Goal: Task Accomplishment & Management: Manage account settings

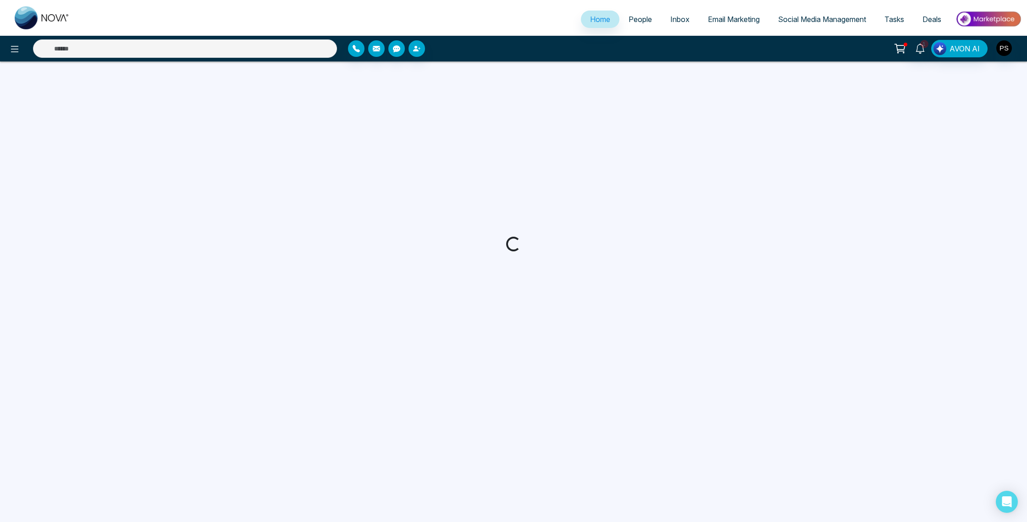
select select "*"
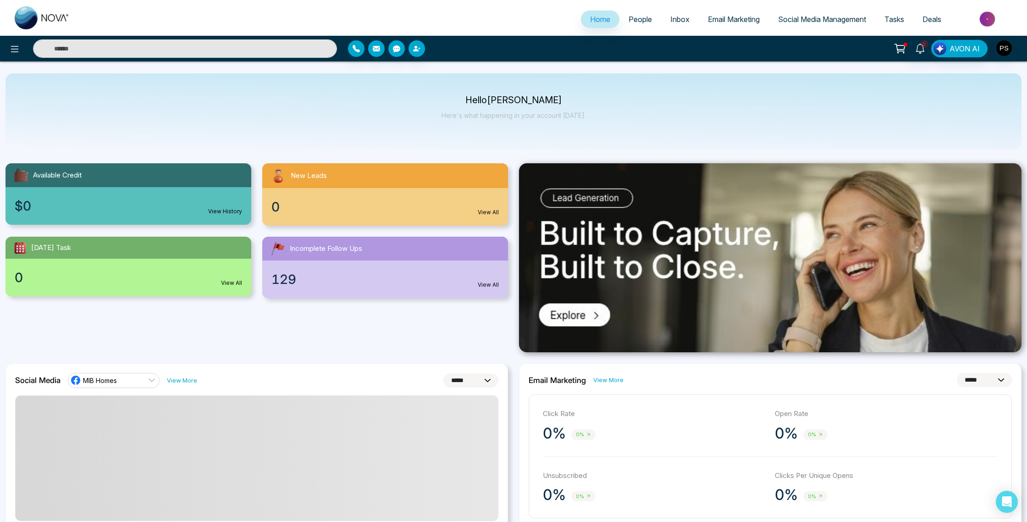
click at [629, 20] on span "People" at bounding box center [640, 19] width 23 height 9
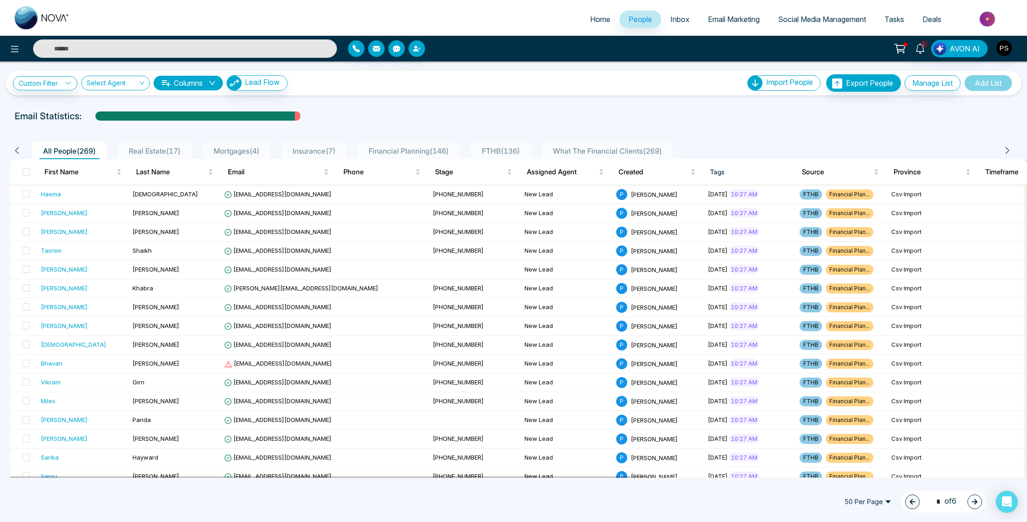
click at [512, 99] on div "Custom Filter Choose a filter Cancel Apply Select Agent Columns Lead Flow Impor…" at bounding box center [513, 269] width 1027 height 416
click at [166, 151] on span "Real Estate ( 17 )" at bounding box center [154, 150] width 59 height 9
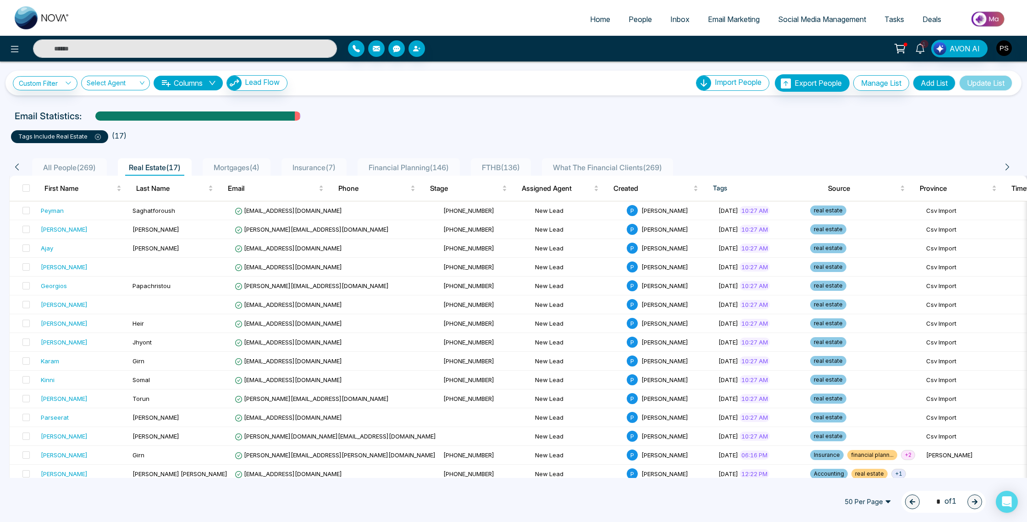
click at [244, 165] on span "Mortgages ( 4 )" at bounding box center [236, 167] width 53 height 9
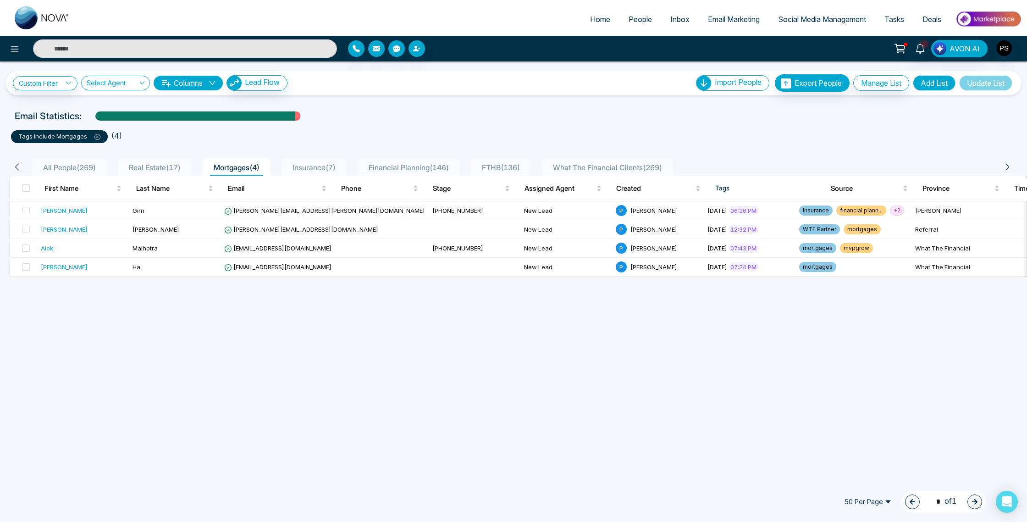
click at [323, 165] on span "Insurance ( 7 )" at bounding box center [314, 167] width 50 height 9
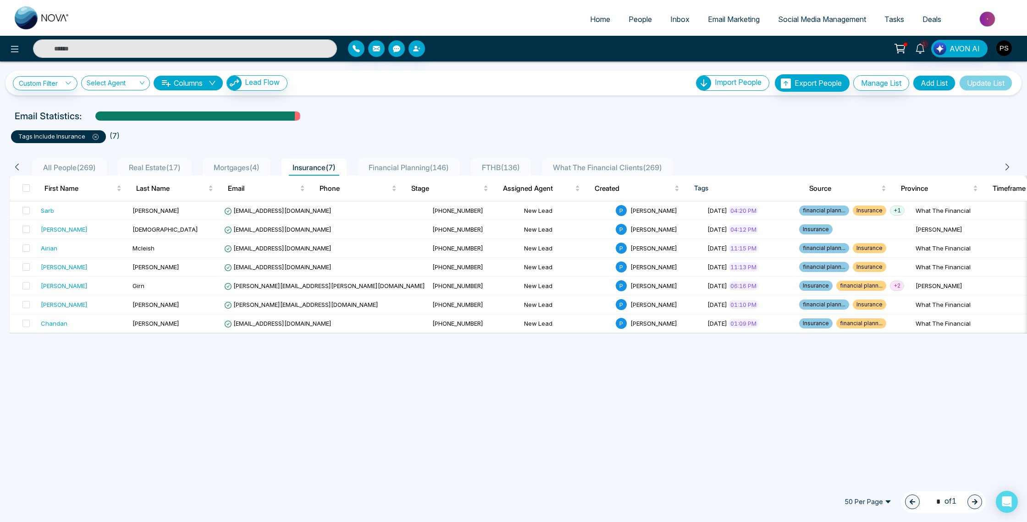
click at [408, 163] on div "Financial Planning ( 146 )" at bounding box center [409, 167] width 88 height 11
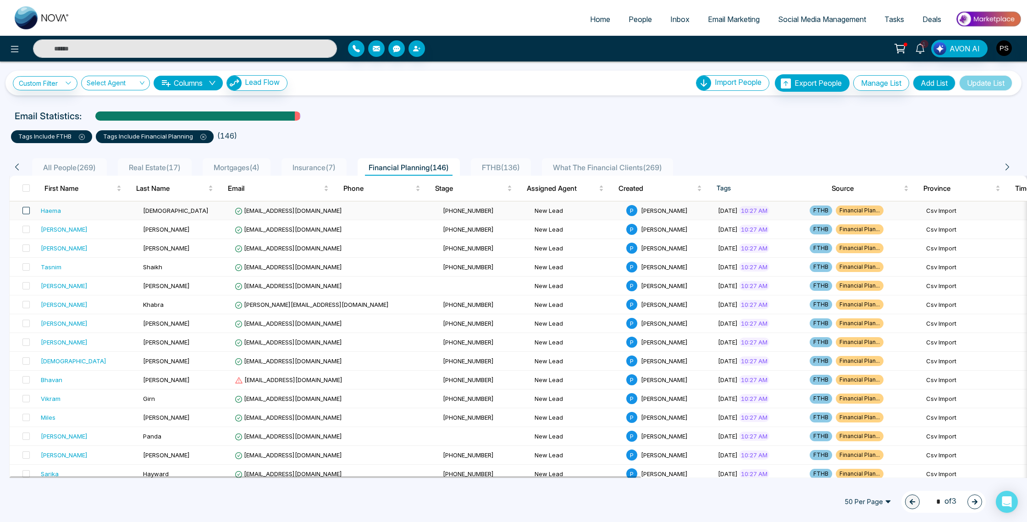
click at [25, 211] on span at bounding box center [25, 210] width 7 height 7
click at [27, 228] on span at bounding box center [25, 229] width 7 height 7
click at [29, 252] on label at bounding box center [23, 248] width 13 height 10
click at [28, 273] on td at bounding box center [24, 267] width 28 height 19
click at [26, 211] on span at bounding box center [25, 210] width 7 height 7
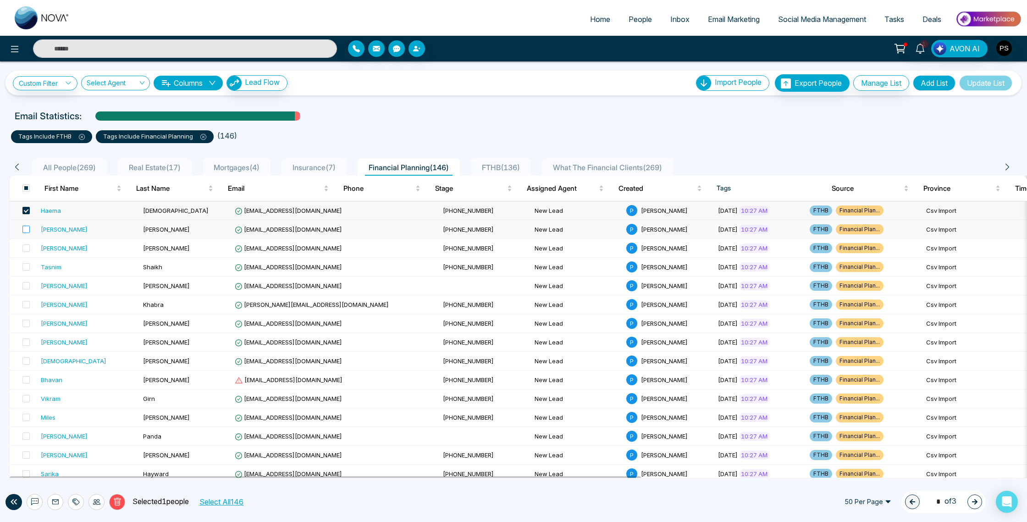
click at [28, 233] on label at bounding box center [23, 229] width 13 height 10
click at [28, 249] on span at bounding box center [25, 247] width 7 height 7
click at [28, 265] on span at bounding box center [25, 266] width 7 height 7
click at [28, 288] on span at bounding box center [25, 285] width 7 height 7
click at [28, 304] on span at bounding box center [25, 304] width 7 height 7
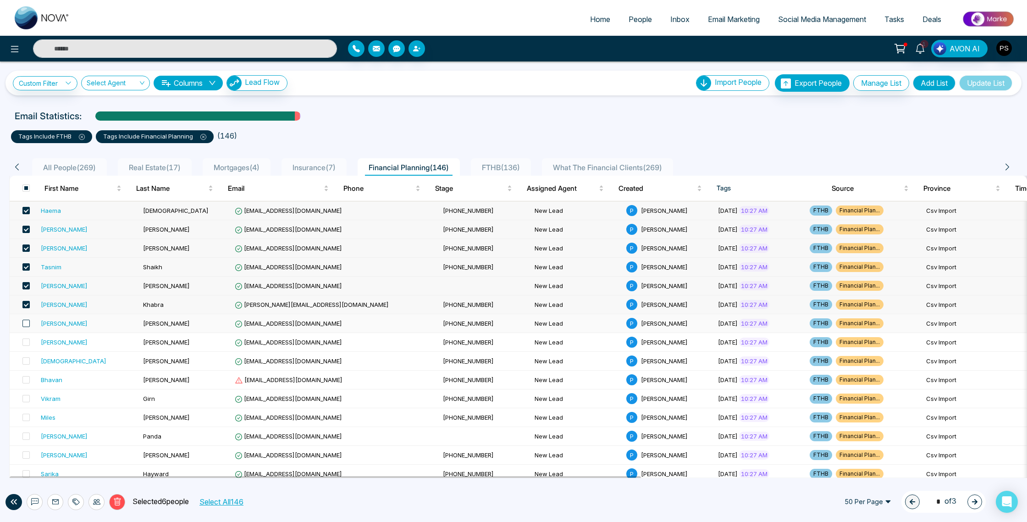
click at [28, 325] on span at bounding box center [25, 323] width 7 height 7
click at [27, 338] on span at bounding box center [25, 341] width 7 height 7
click at [28, 358] on span at bounding box center [25, 360] width 7 height 7
click at [26, 379] on span at bounding box center [25, 379] width 7 height 7
click at [23, 395] on span at bounding box center [25, 398] width 7 height 7
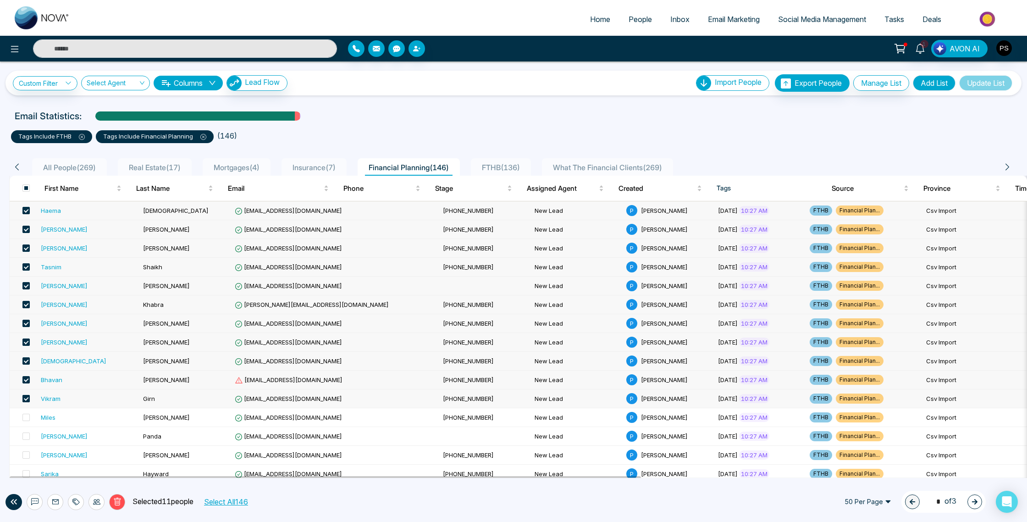
click at [25, 396] on span at bounding box center [25, 398] width 7 height 7
click at [28, 419] on span at bounding box center [25, 417] width 7 height 7
click at [28, 445] on td at bounding box center [24, 436] width 28 height 19
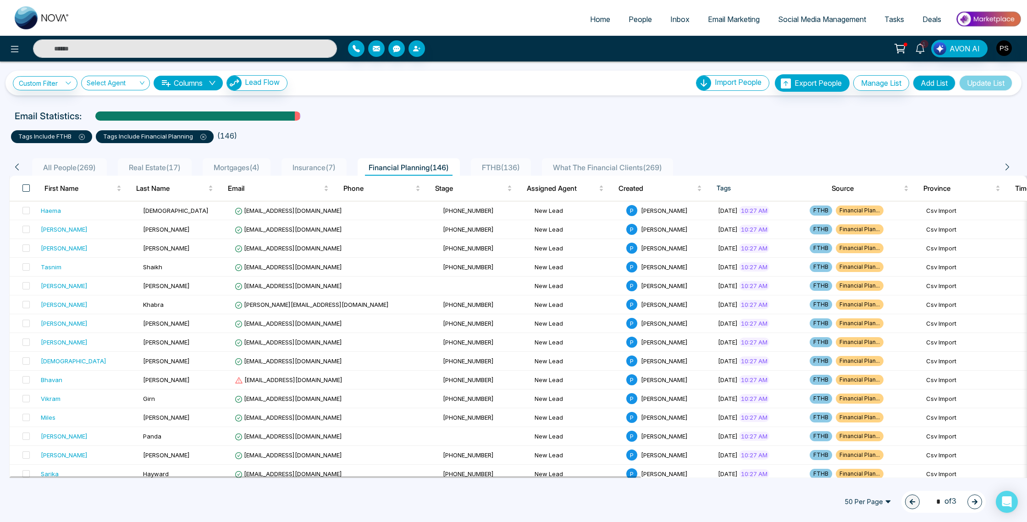
click at [26, 189] on span at bounding box center [25, 187] width 7 height 7
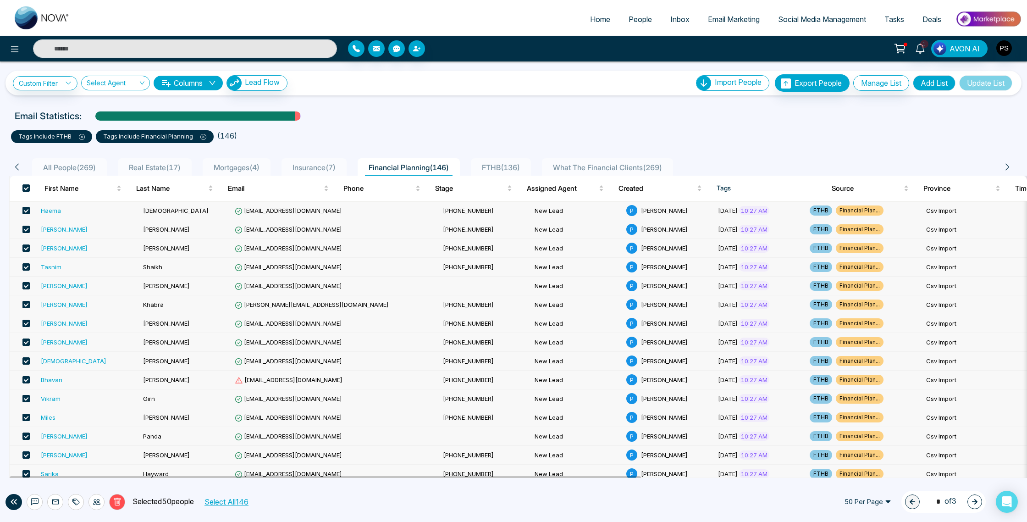
click at [25, 472] on span at bounding box center [25, 473] width 7 height 7
click at [0, 393] on div "Custom Filter Choose a filter Cancel Apply Select Agent Columns Lead Flow Impor…" at bounding box center [513, 269] width 1027 height 416
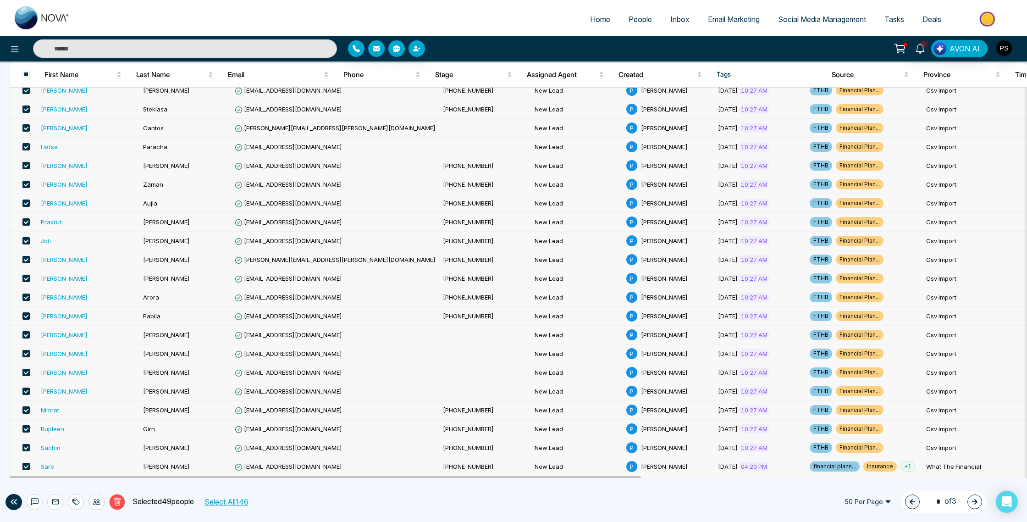
scroll to position [440, 0]
click at [23, 388] on span at bounding box center [25, 390] width 7 height 7
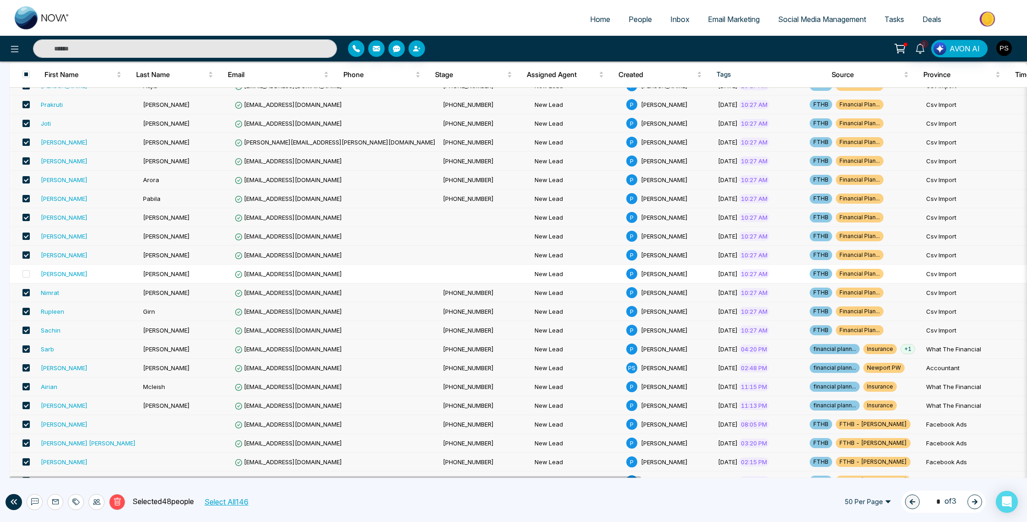
scroll to position [569, 0]
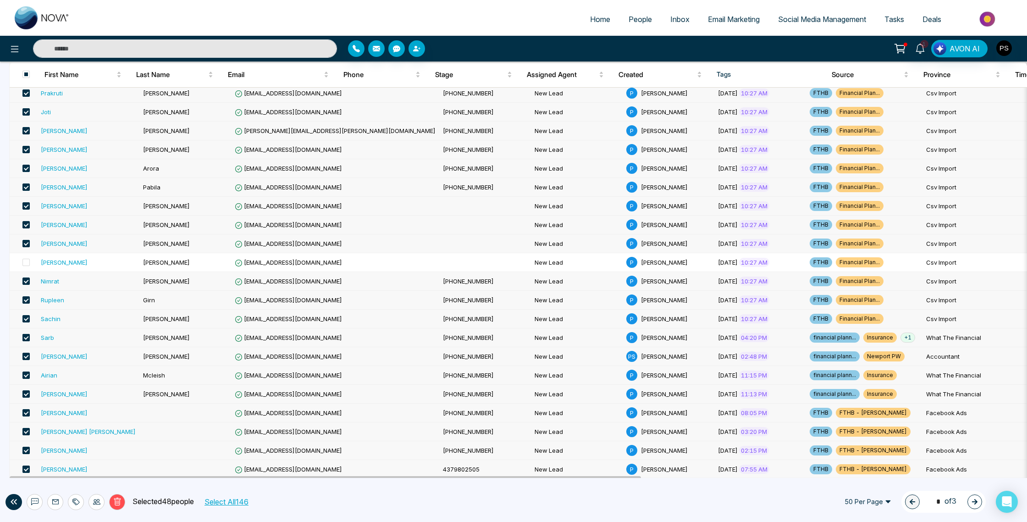
click at [26, 335] on span at bounding box center [25, 337] width 7 height 7
click at [26, 356] on span at bounding box center [25, 356] width 7 height 7
click at [25, 373] on span at bounding box center [25, 375] width 7 height 7
click at [28, 394] on span at bounding box center [25, 393] width 7 height 7
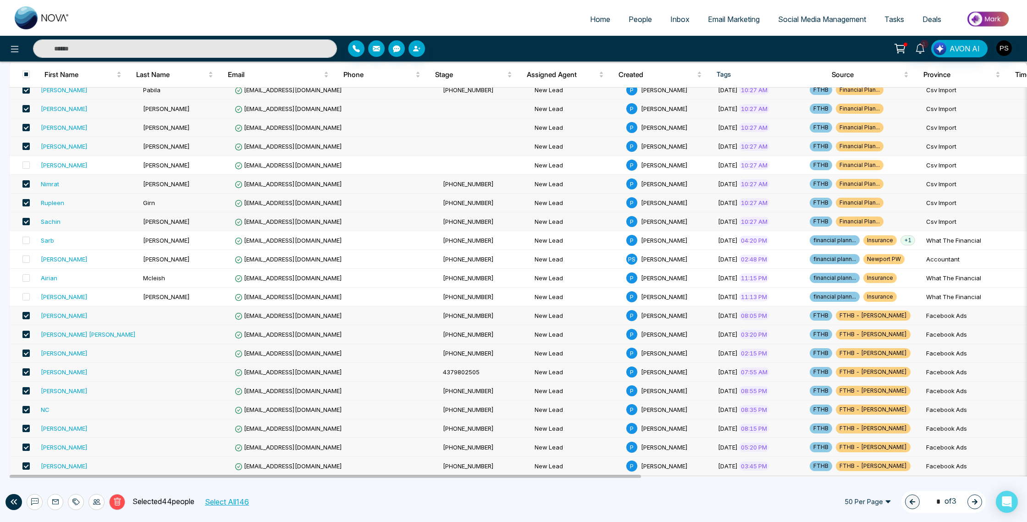
scroll to position [666, 0]
click at [96, 502] on icon at bounding box center [96, 501] width 7 height 7
click at [36, 483] on div "Delete Selected 44 people Select All 146 50 Per Page 1 * of 3" at bounding box center [513, 502] width 1027 height 40
click at [76, 502] on icon at bounding box center [75, 501] width 7 height 7
click at [97, 500] on icon at bounding box center [96, 501] width 7 height 7
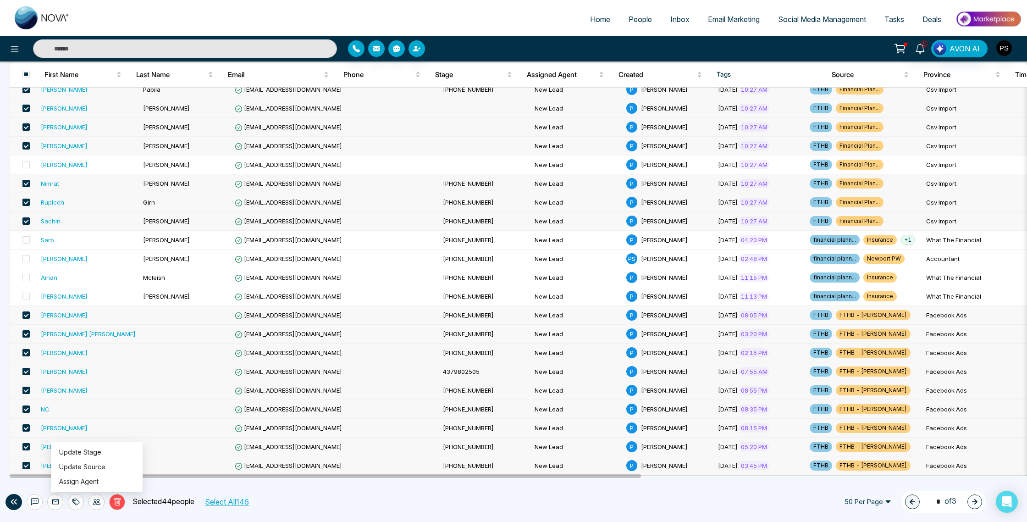
click at [483, 47] on div at bounding box center [471, 48] width 246 height 17
click at [20, 49] on button at bounding box center [15, 48] width 18 height 18
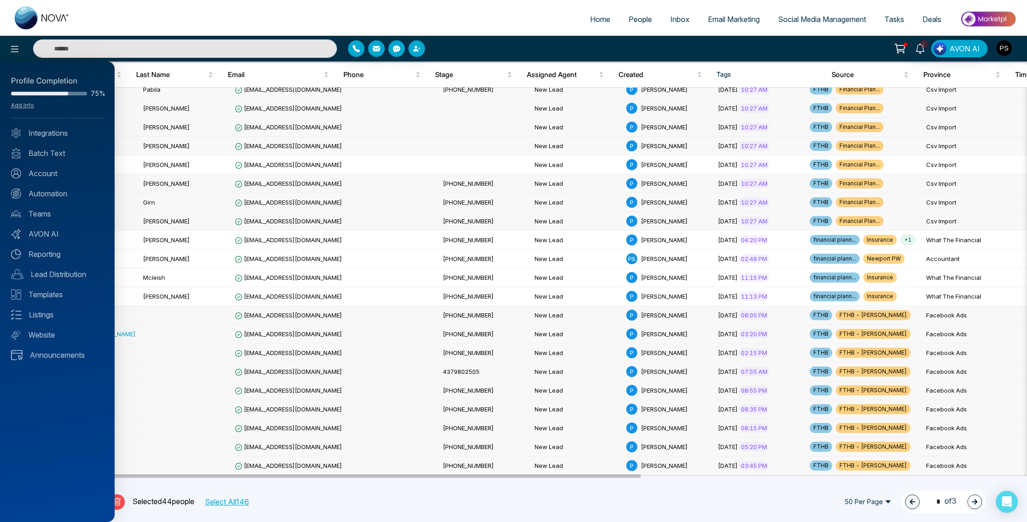
click at [490, 44] on div at bounding box center [513, 261] width 1027 height 522
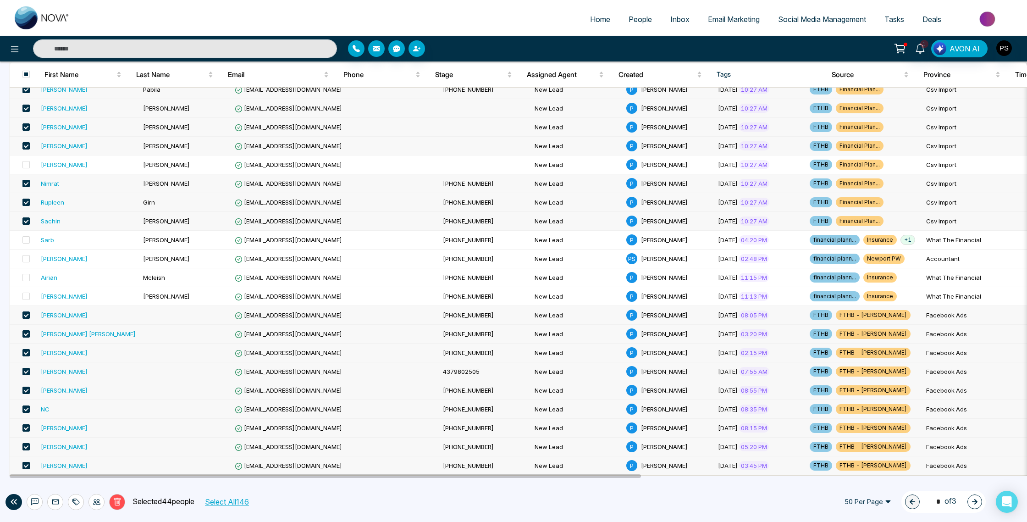
click at [634, 18] on span "People" at bounding box center [640, 19] width 23 height 9
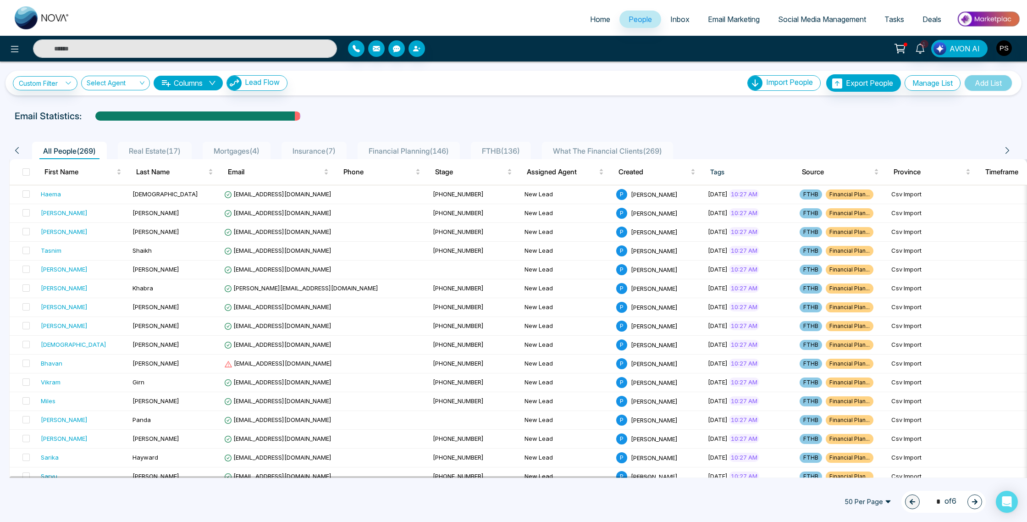
click at [21, 154] on div "All People ( 269 ) Real Estate ( 17 ) Mortgages ( 4 ) Insurance ( 7 ) Financial…" at bounding box center [510, 150] width 1003 height 17
click at [17, 150] on icon at bounding box center [17, 150] width 8 height 8
click at [38, 22] on img at bounding box center [42, 17] width 55 height 23
select select "*"
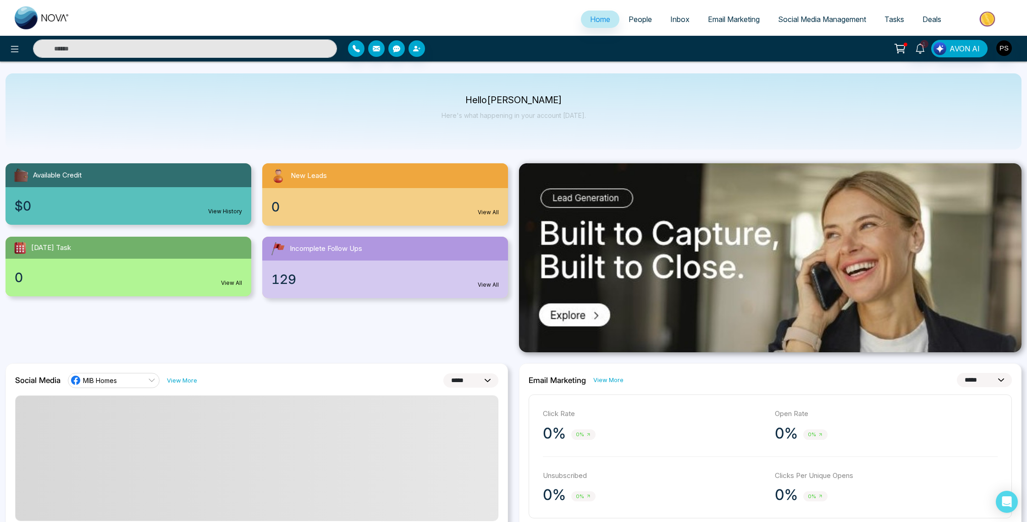
click at [49, 17] on img at bounding box center [42, 17] width 55 height 23
click at [252, 131] on div "Hello [PERSON_NAME] Here's what happening in your account [DATE]." at bounding box center [514, 111] width 1016 height 76
click at [925, 47] on span "1" at bounding box center [925, 44] width 8 height 8
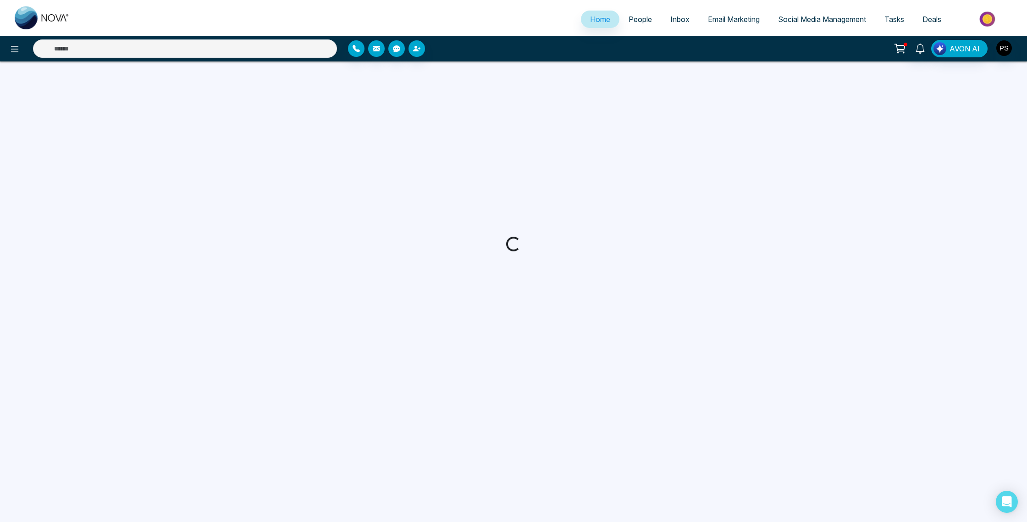
select select "*"
